Goal: Task Accomplishment & Management: Manage account settings

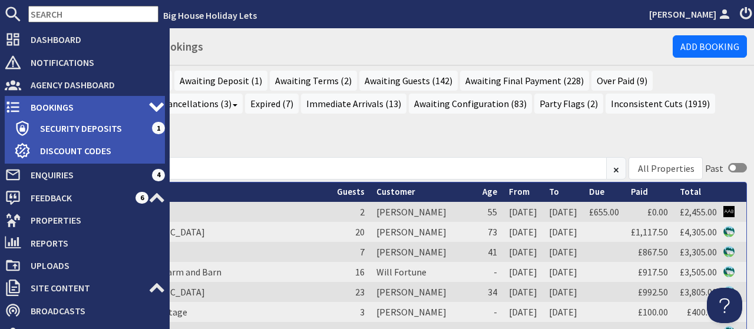
click at [45, 107] on span "Bookings" at bounding box center [84, 107] width 127 height 19
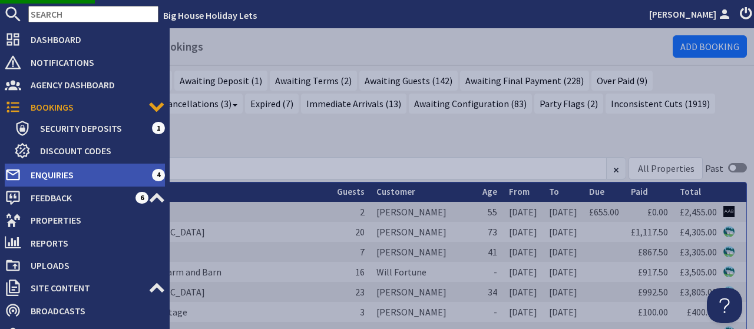
click at [52, 174] on span "Enquiries" at bounding box center [86, 174] width 131 height 19
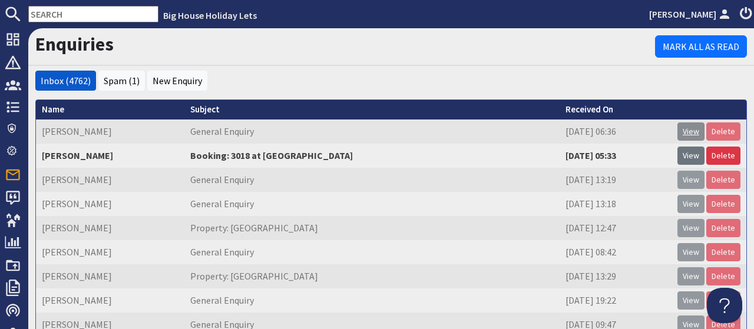
click at [698, 134] on link "View" at bounding box center [690, 131] width 27 height 18
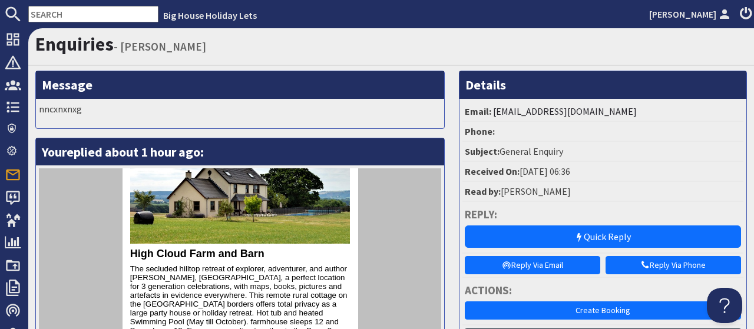
scroll to position [1371, 0]
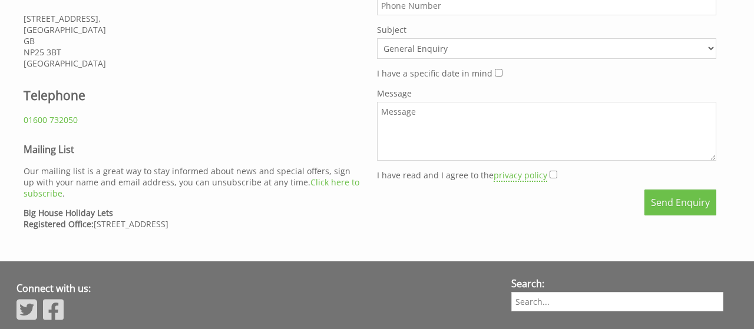
scroll to position [0, 75]
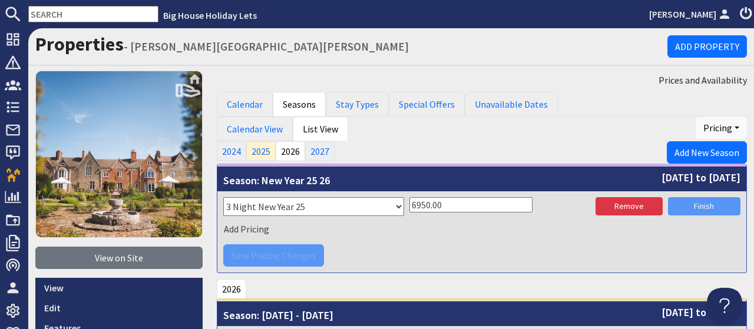
scroll to position [1332, 0]
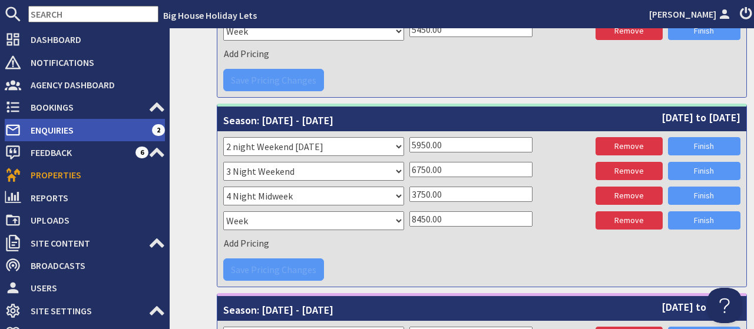
click at [45, 134] on span "Enquiries" at bounding box center [86, 130] width 131 height 19
